Goal: Contribute content

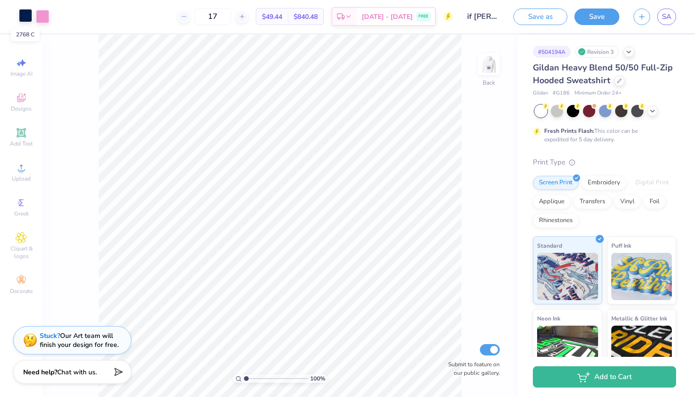
click at [30, 19] on div at bounding box center [25, 15] width 13 height 13
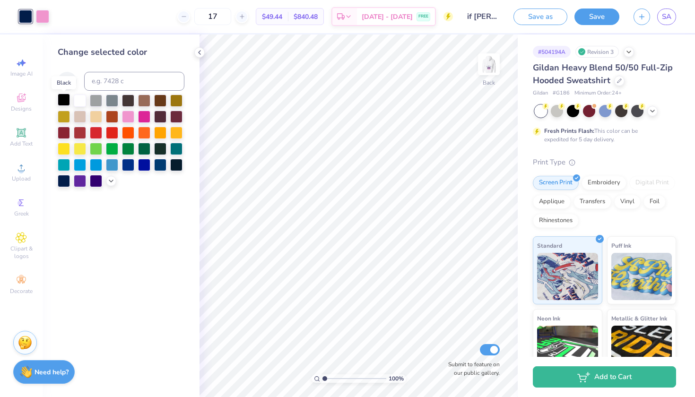
click at [65, 101] on div at bounding box center [64, 100] width 12 height 12
click at [47, 19] on div at bounding box center [42, 15] width 13 height 13
click at [81, 101] on div at bounding box center [80, 100] width 12 height 12
click at [480, 76] on img at bounding box center [489, 64] width 38 height 38
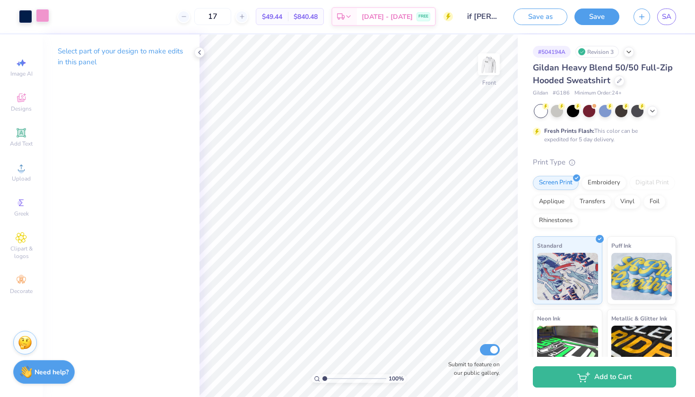
click at [45, 12] on div at bounding box center [42, 15] width 13 height 13
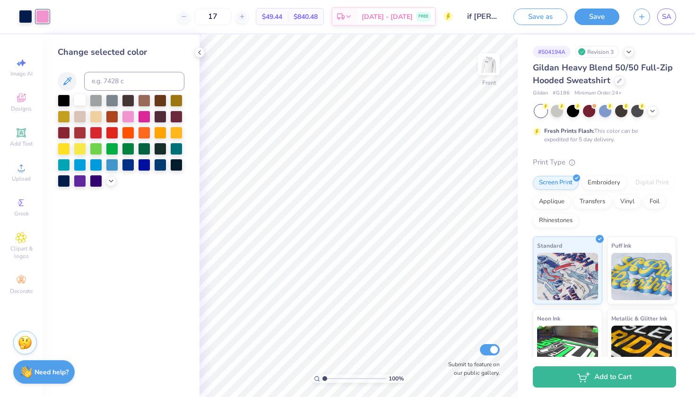
click at [78, 98] on div at bounding box center [80, 100] width 12 height 12
click at [31, 12] on div at bounding box center [25, 15] width 13 height 13
click at [63, 104] on div at bounding box center [64, 100] width 12 height 12
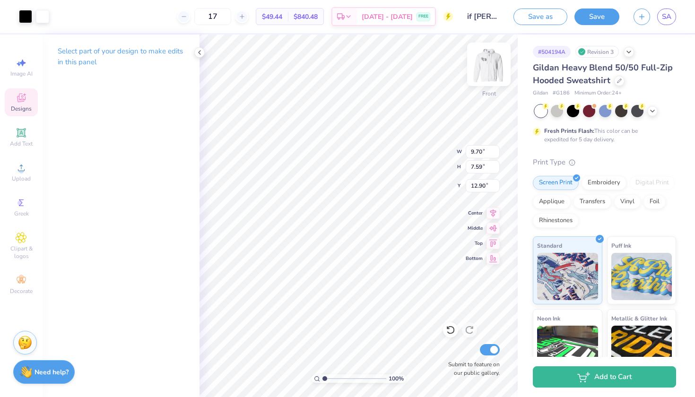
click at [483, 68] on img at bounding box center [489, 64] width 38 height 38
click at [488, 70] on img at bounding box center [489, 64] width 38 height 38
click at [490, 65] on img at bounding box center [489, 64] width 38 height 38
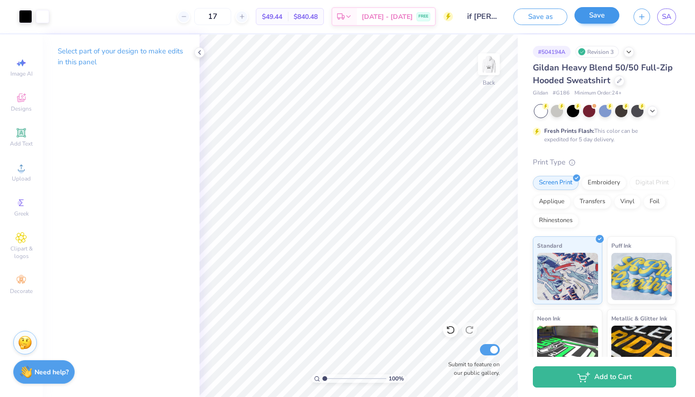
click at [592, 16] on button "Save" at bounding box center [596, 15] width 45 height 17
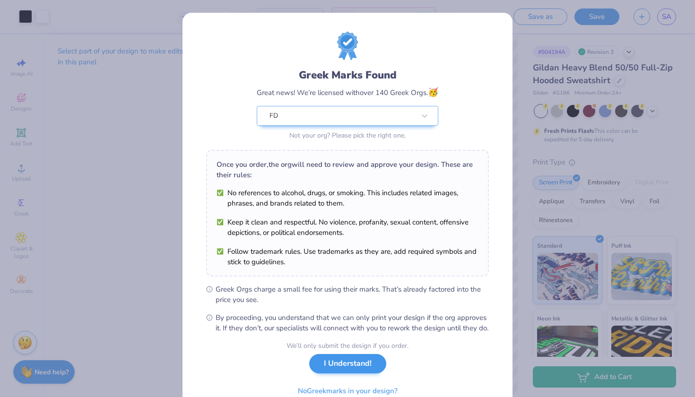
click at [343, 373] on button "I Understand!" at bounding box center [347, 363] width 77 height 19
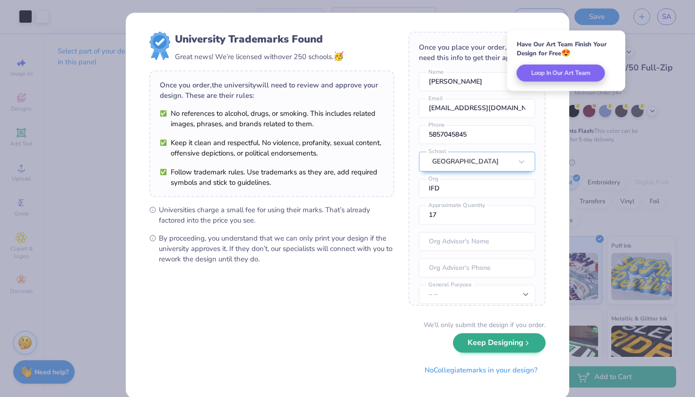
click at [502, 347] on button "Keep Designing" at bounding box center [499, 342] width 93 height 19
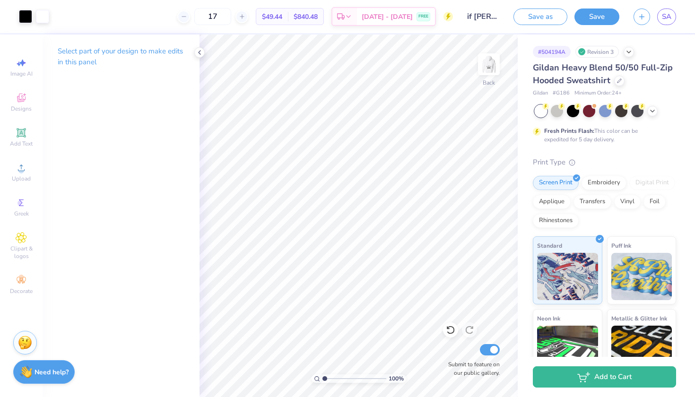
click at [122, 50] on p "Select part of your design to make edits in this panel" at bounding box center [121, 57] width 127 height 22
click at [44, 19] on div at bounding box center [42, 15] width 13 height 13
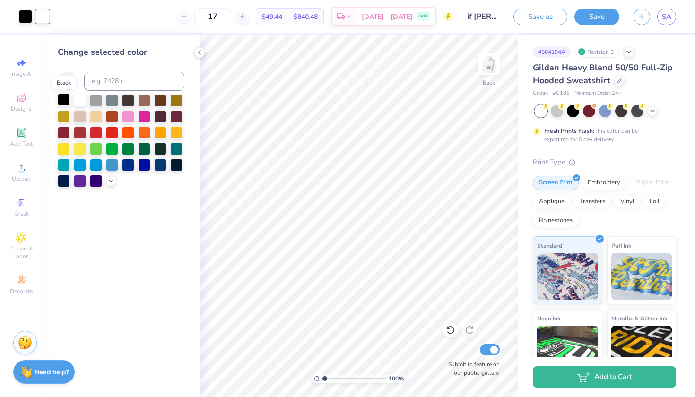
click at [62, 102] on div at bounding box center [64, 100] width 12 height 12
click at [81, 105] on div at bounding box center [80, 100] width 12 height 12
